Goal: Information Seeking & Learning: Learn about a topic

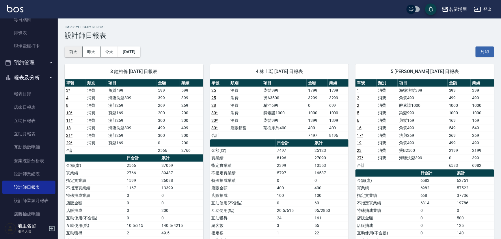
click at [74, 52] on button "前天" at bounding box center [74, 51] width 18 height 11
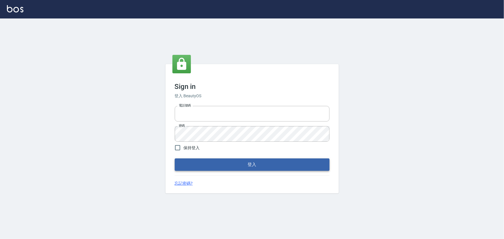
type input "2988528"
click at [186, 163] on button "登入" at bounding box center [252, 165] width 155 height 12
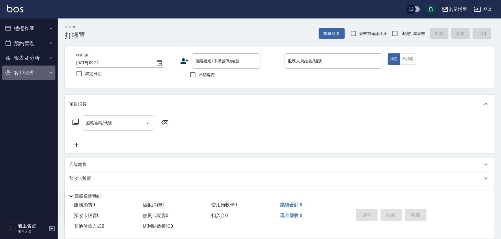
click at [30, 66] on button "客戶管理" at bounding box center [28, 73] width 53 height 15
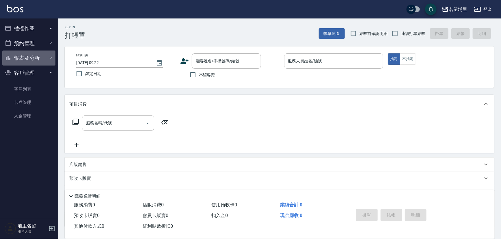
click at [30, 61] on button "報表及分析" at bounding box center [28, 58] width 53 height 15
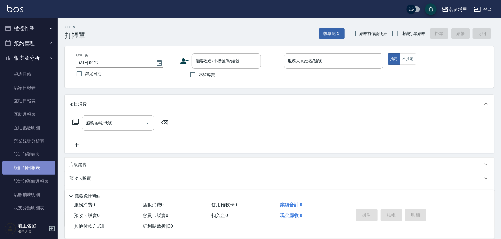
click at [34, 169] on link "設計師日報表" at bounding box center [28, 167] width 53 height 13
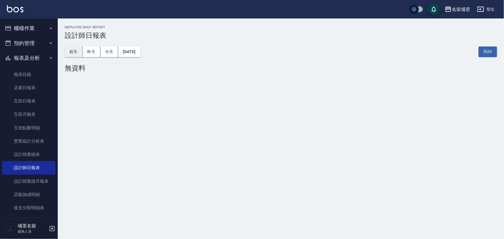
click at [73, 53] on button "前天" at bounding box center [74, 51] width 18 height 11
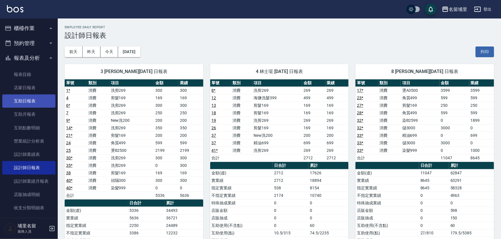
click at [10, 98] on link "互助日報表" at bounding box center [28, 100] width 53 height 13
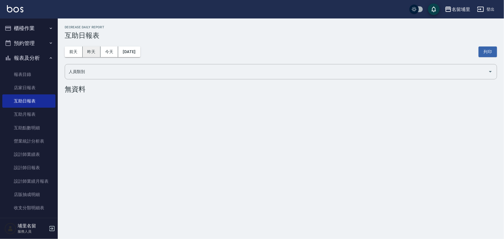
click at [96, 50] on button "昨天" at bounding box center [92, 51] width 18 height 11
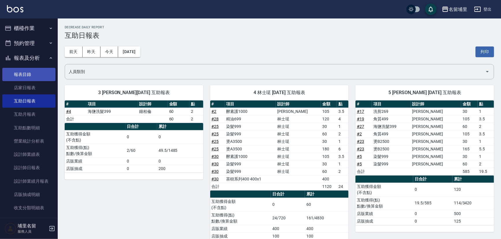
click at [33, 72] on link "報表目錄" at bounding box center [28, 74] width 53 height 13
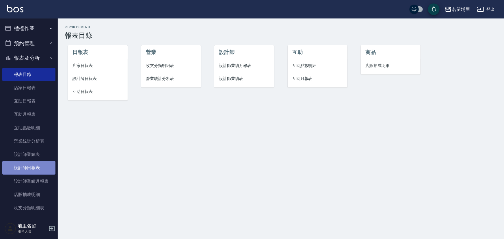
click at [29, 170] on link "設計師日報表" at bounding box center [28, 167] width 53 height 13
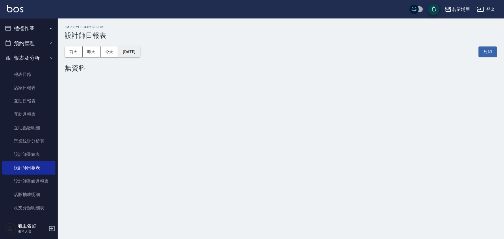
click at [126, 55] on button "[DATE]" at bounding box center [129, 51] width 22 height 11
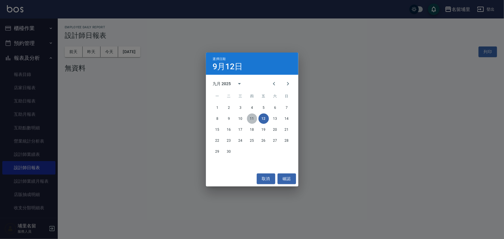
click at [254, 118] on button "11" at bounding box center [252, 118] width 10 height 10
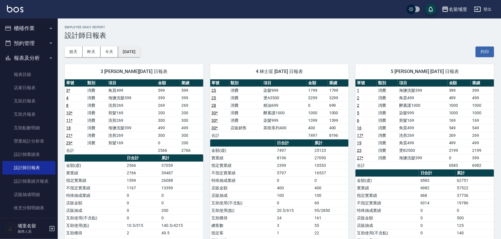
click at [135, 47] on button "[DATE]" at bounding box center [129, 51] width 22 height 11
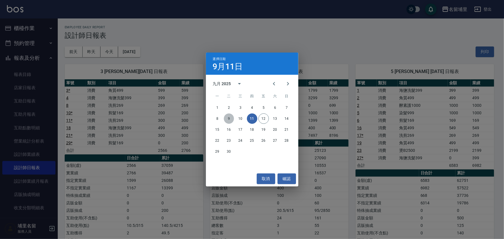
click at [226, 118] on button "9" at bounding box center [229, 118] width 10 height 10
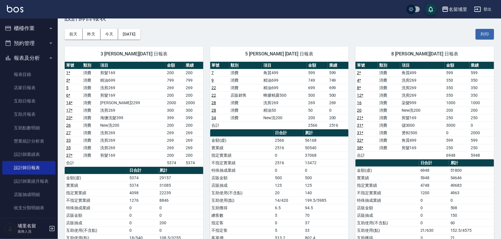
scroll to position [26, 0]
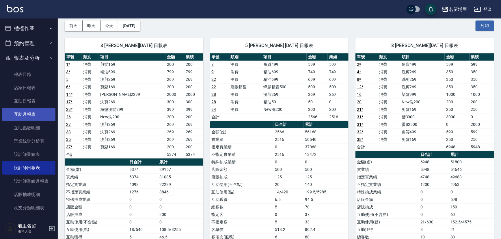
click at [37, 113] on link "互助月報表" at bounding box center [28, 114] width 53 height 13
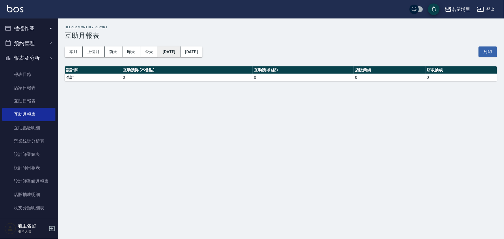
click at [170, 52] on button "[DATE]" at bounding box center [169, 51] width 22 height 11
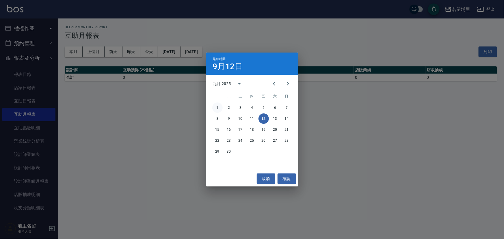
click at [217, 109] on button "1" at bounding box center [217, 108] width 10 height 10
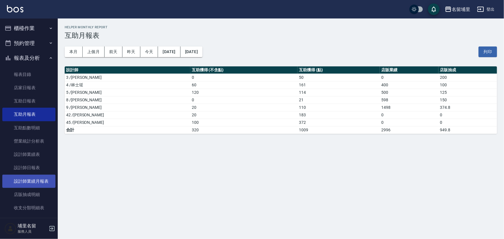
drag, startPoint x: 36, startPoint y: 60, endPoint x: 38, endPoint y: 178, distance: 117.8
click at [38, 172] on li "報表及分析 報表目錄 店家日報表 互助日報表 互助月報表 互助點數明細 營業統計分析表 設計師業績表 設計師日報表 設計師業績月報表 店販抽成明細 收支分類明…" at bounding box center [28, 134] width 53 height 166
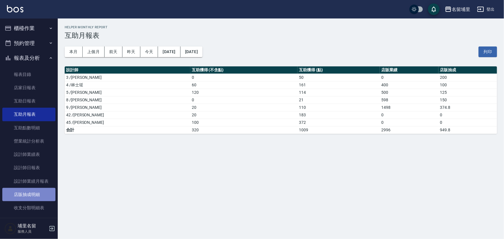
click at [32, 193] on link "店販抽成明細" at bounding box center [28, 194] width 53 height 13
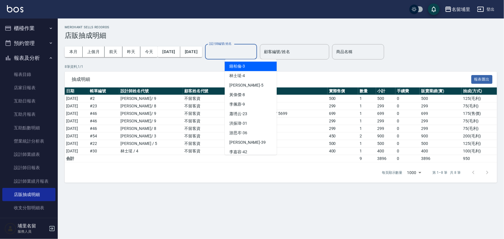
click at [239, 51] on input "設計師編號/姓名" at bounding box center [231, 52] width 47 height 10
click at [243, 66] on span "[PERSON_NAME]-3" at bounding box center [237, 66] width 16 height 6
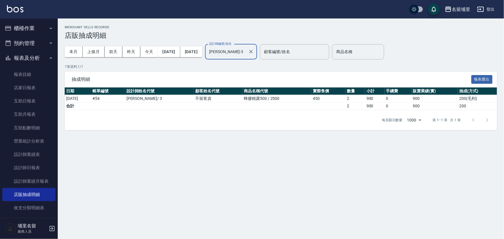
click at [243, 49] on input "[PERSON_NAME]-3" at bounding box center [227, 52] width 38 height 10
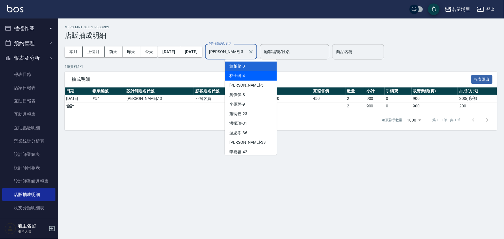
click at [243, 74] on span "林士珽 -4" at bounding box center [237, 76] width 16 height 6
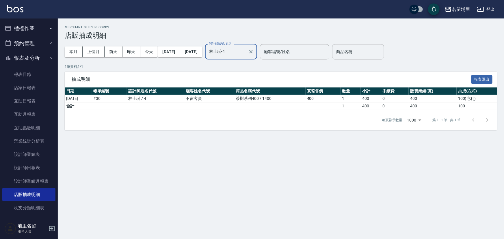
click at [247, 57] on div "林士珽-4 設計師編號/姓名" at bounding box center [231, 51] width 52 height 15
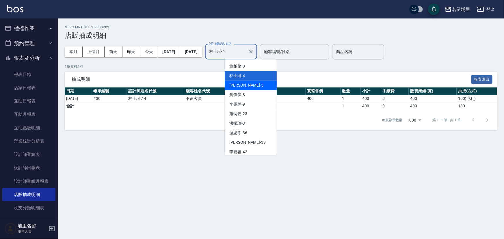
click at [245, 87] on span "[PERSON_NAME] -5" at bounding box center [246, 85] width 34 height 6
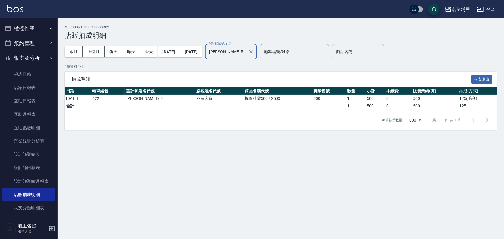
click at [246, 50] on input "[PERSON_NAME]-5" at bounding box center [227, 52] width 38 height 10
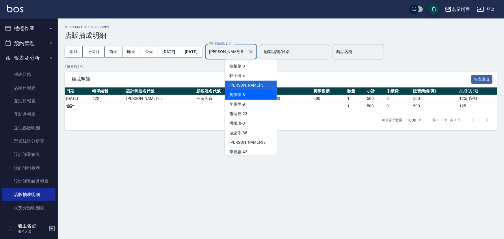
click at [251, 92] on div "[PERSON_NAME]-8" at bounding box center [251, 95] width 52 height 10
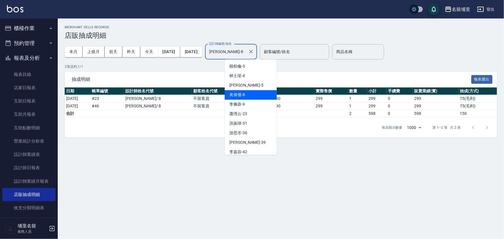
click at [241, 55] on input "[PERSON_NAME]-8" at bounding box center [227, 52] width 38 height 10
click at [250, 102] on div "[PERSON_NAME]-9" at bounding box center [251, 105] width 52 height 10
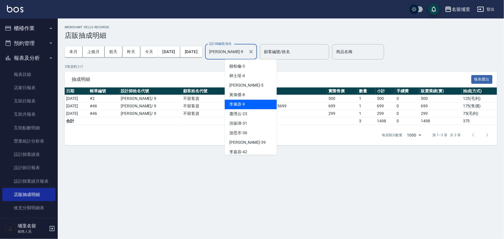
click at [246, 54] on input "[PERSON_NAME]-9" at bounding box center [227, 52] width 38 height 10
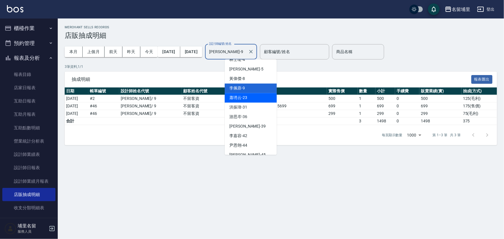
scroll to position [33, 0]
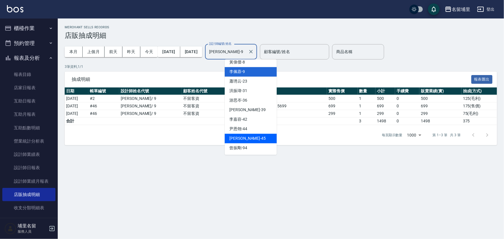
click at [245, 138] on span "[PERSON_NAME]-45" at bounding box center [247, 138] width 36 height 6
type input "[PERSON_NAME]-45"
